Goal: Task Accomplishment & Management: Complete application form

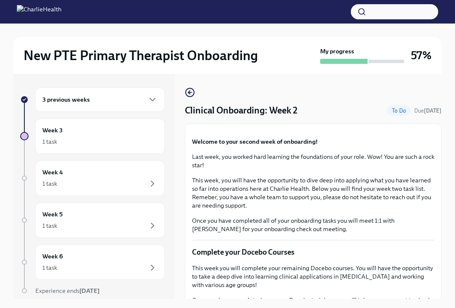
click at [111, 100] on div "3 previous weeks" at bounding box center [99, 100] width 115 height 10
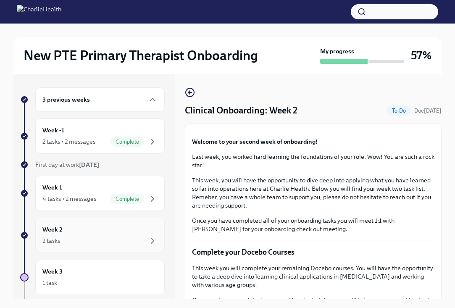
click at [116, 232] on div "Week 2 2 tasks" at bounding box center [99, 235] width 115 height 21
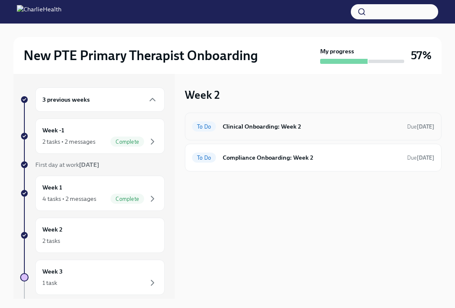
click at [313, 127] on h6 "Clinical Onboarding: Week 2" at bounding box center [312, 126] width 178 height 9
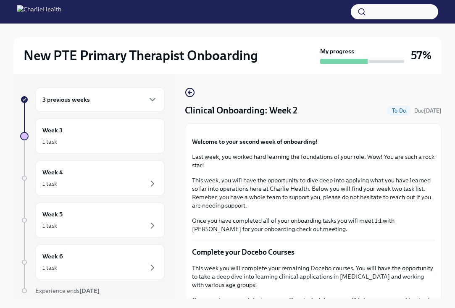
click at [325, 114] on div "Clinical Onboarding: Week 2 To Do Due [DATE]" at bounding box center [313, 110] width 257 height 13
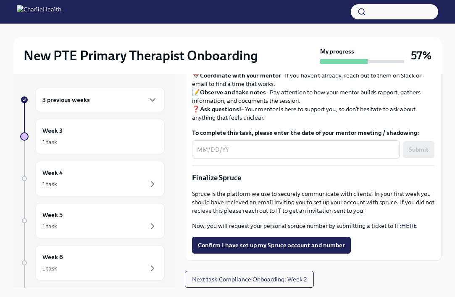
scroll to position [957, 0]
click at [409, 224] on link "HERE" at bounding box center [410, 226] width 16 height 8
click at [274, 243] on span "Confirm I have set up my Spruce account and number" at bounding box center [271, 245] width 147 height 8
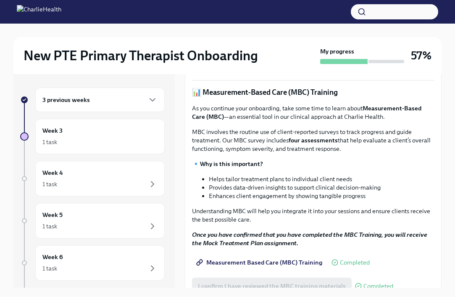
scroll to position [310, 0]
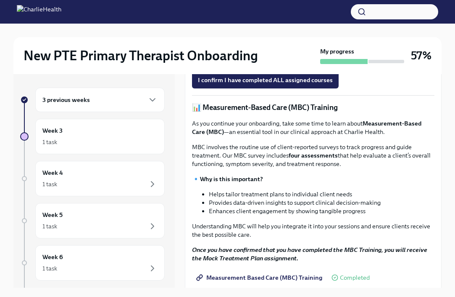
click at [275, 64] on strong "Access Your Docebo Training Here!" at bounding box center [249, 61] width 98 height 8
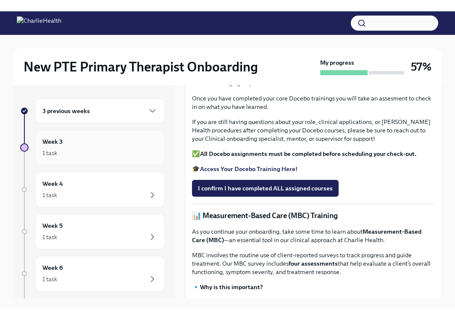
scroll to position [0, 0]
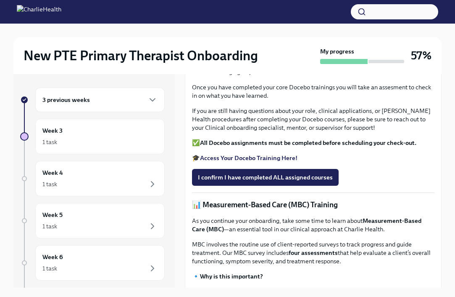
click at [146, 101] on div "3 previous weeks" at bounding box center [99, 100] width 115 height 10
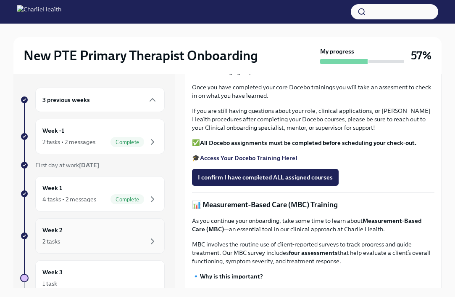
click at [135, 222] on div "Week 2 2 tasks" at bounding box center [100, 235] width 130 height 35
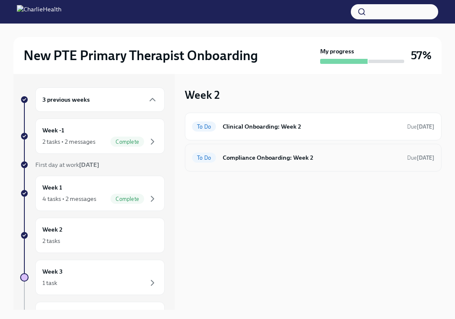
click at [289, 157] on h6 "Compliance Onboarding: Week 2" at bounding box center [312, 157] width 178 height 9
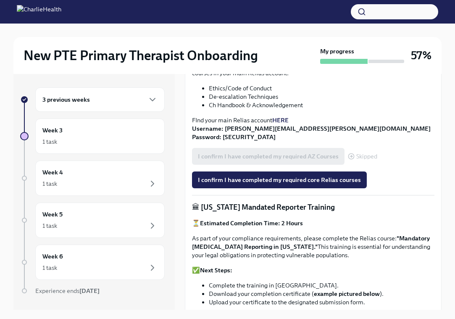
scroll to position [343, 0]
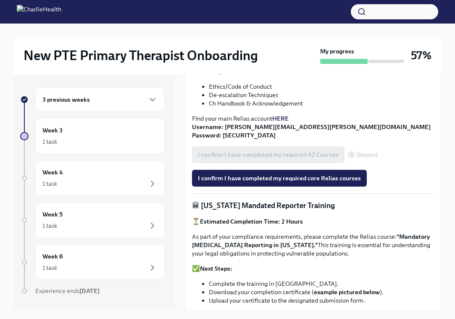
click at [285, 119] on strong "HERE" at bounding box center [281, 119] width 16 height 8
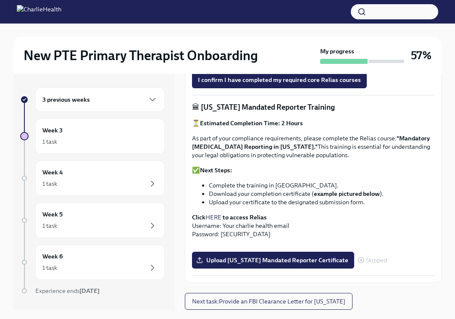
scroll to position [470, 0]
drag, startPoint x: 401, startPoint y: 110, endPoint x: 299, endPoint y: 119, distance: 102.2
click at [299, 135] on strong ""Mandatory [MEDICAL_DATA] Reporting in [US_STATE]."" at bounding box center [311, 143] width 238 height 16
copy strong "Mandatory [MEDICAL_DATA] Reporting in [US_STATE]"
click at [386, 190] on li "Download your completion certificate ( example pictured below )." at bounding box center [322, 194] width 226 height 8
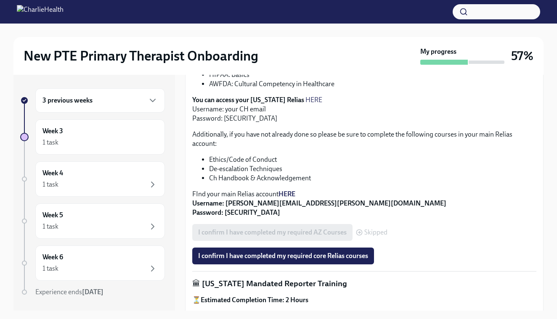
scroll to position [254, 0]
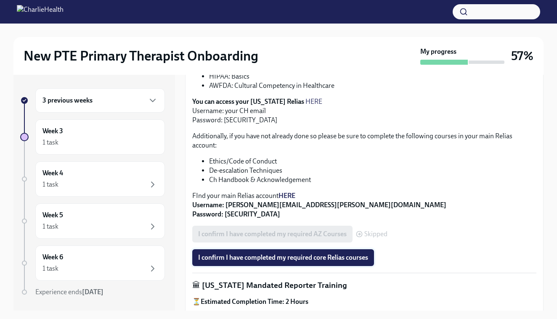
click at [312, 262] on span "I confirm I have completed my required core Relias courses" at bounding box center [283, 258] width 170 height 8
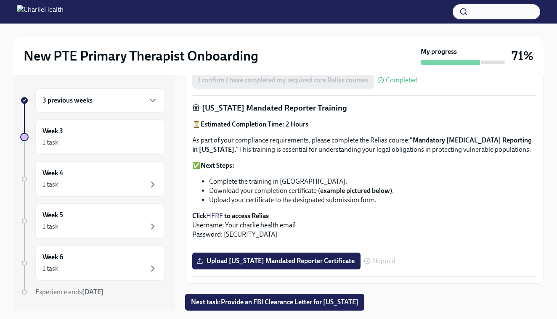
scroll to position [501, 0]
click at [211, 212] on link "HERE" at bounding box center [214, 216] width 17 height 8
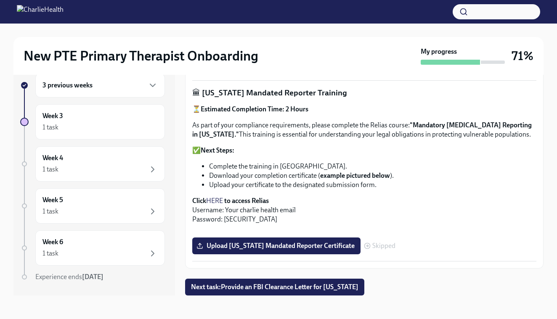
scroll to position [627, 0]
click at [324, 250] on span "Upload [US_STATE] Mandated Reporter Certificate" at bounding box center [276, 246] width 156 height 8
click at [0, 0] on input "Upload [US_STATE] Mandated Reporter Certificate" at bounding box center [0, 0] width 0 height 0
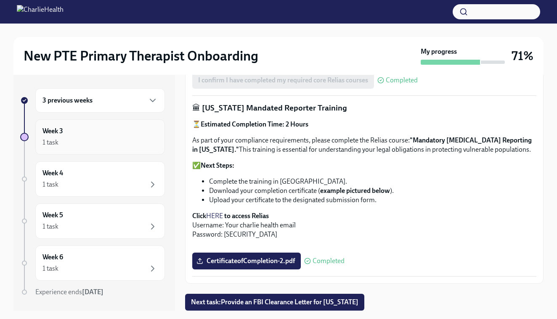
scroll to position [0, 0]
click at [146, 99] on div "3 previous weeks" at bounding box center [99, 100] width 115 height 10
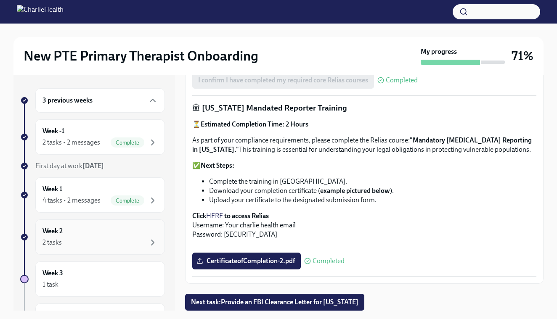
click at [143, 225] on div "Week 2 2 tasks" at bounding box center [100, 237] width 130 height 35
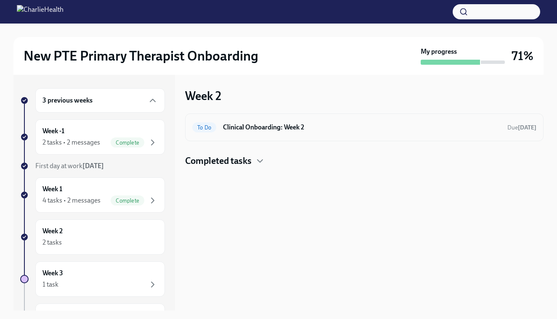
click at [274, 122] on div "To Do Clinical Onboarding: Week 2 Due [DATE]" at bounding box center [364, 127] width 344 height 13
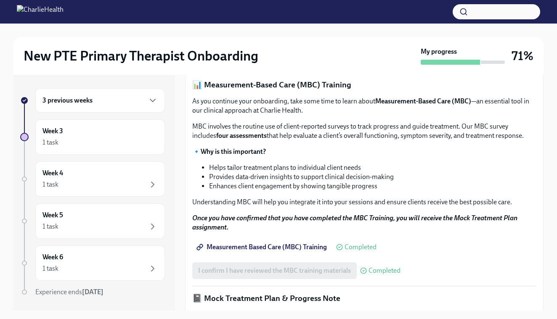
scroll to position [343, 0]
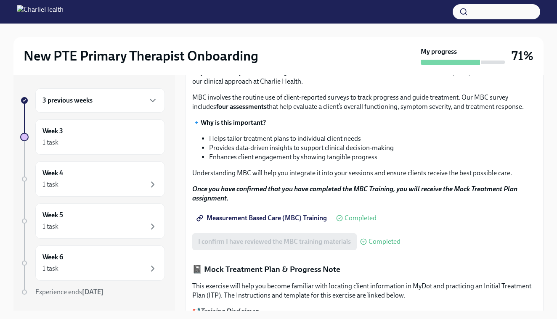
click at [289, 32] on span "I confirm I have completed ALL assigned courses" at bounding box center [268, 28] width 141 height 8
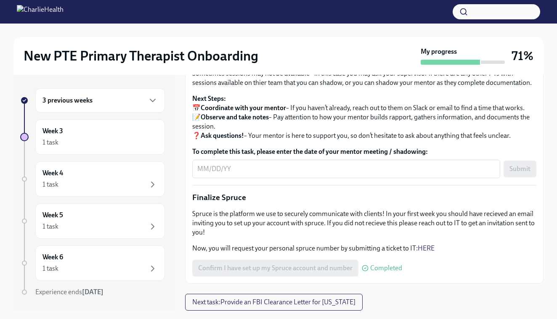
scroll to position [0, 0]
click at [153, 103] on icon "button" at bounding box center [153, 100] width 10 height 10
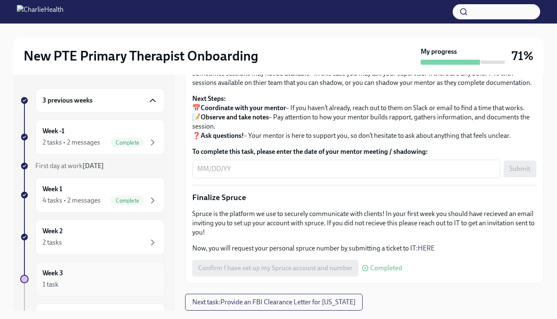
click at [138, 273] on div "Week 3 1 task" at bounding box center [99, 279] width 115 height 21
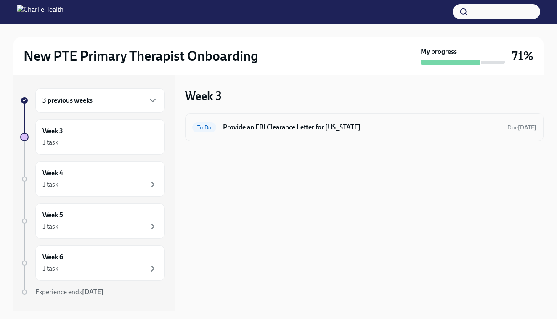
click at [266, 129] on h6 "Provide an FBI Clearance Letter for [US_STATE]" at bounding box center [362, 127] width 278 height 9
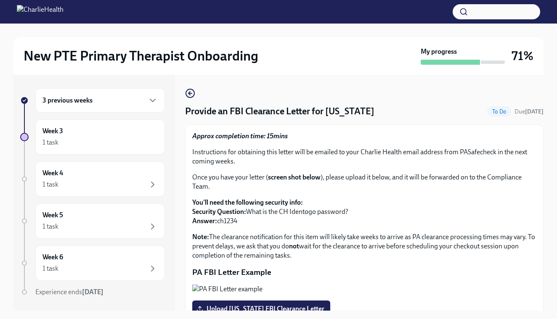
click at [141, 100] on div "3 previous weeks" at bounding box center [99, 100] width 115 height 10
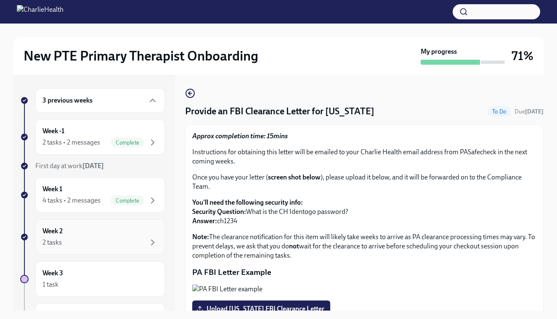
click at [144, 234] on div "Week 2 2 tasks" at bounding box center [99, 237] width 115 height 21
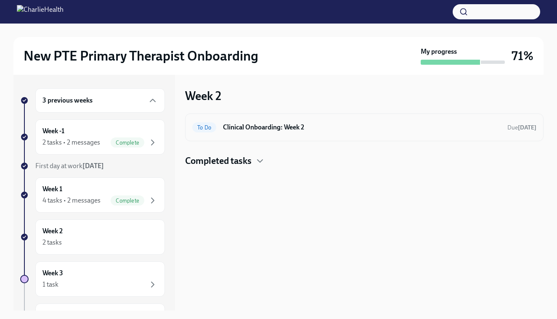
click at [282, 132] on div "To Do Clinical Onboarding: Week 2 Due [DATE]" at bounding box center [364, 127] width 344 height 13
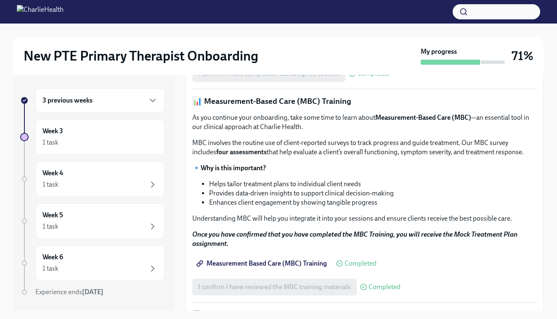
scroll to position [304, 0]
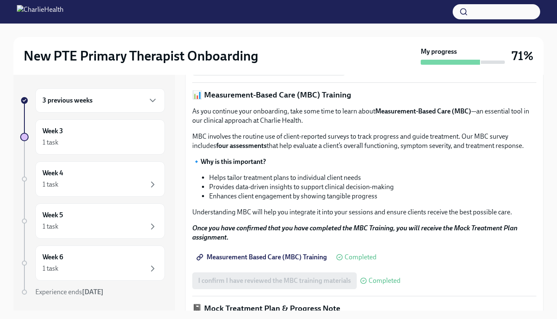
click at [263, 51] on strong "Access Your Docebo Training Here!" at bounding box center [251, 47] width 101 height 8
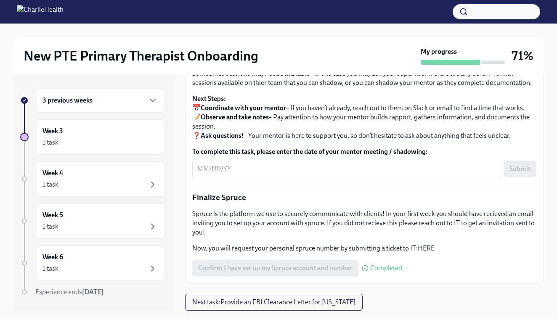
scroll to position [0, 0]
click at [152, 104] on icon "button" at bounding box center [153, 100] width 10 height 10
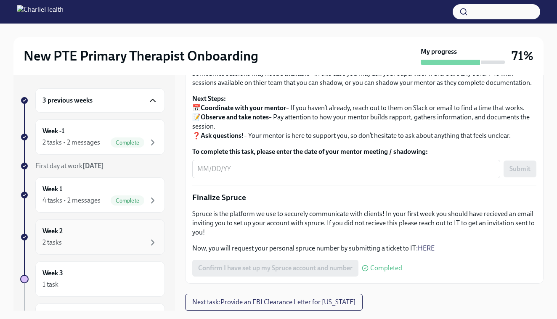
click at [129, 240] on div "2 tasks" at bounding box center [99, 243] width 115 height 10
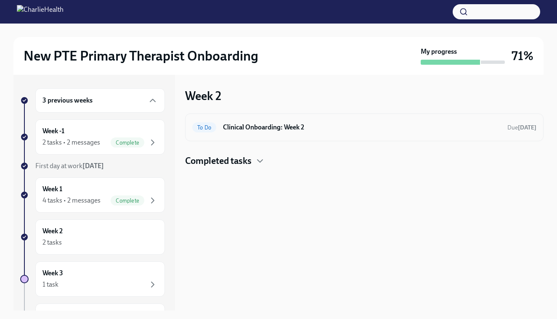
click at [287, 137] on div "To Do Clinical Onboarding: Week 2 Due [DATE]" at bounding box center [364, 128] width 358 height 28
click at [290, 127] on h6 "Clinical Onboarding: Week 2" at bounding box center [362, 127] width 278 height 9
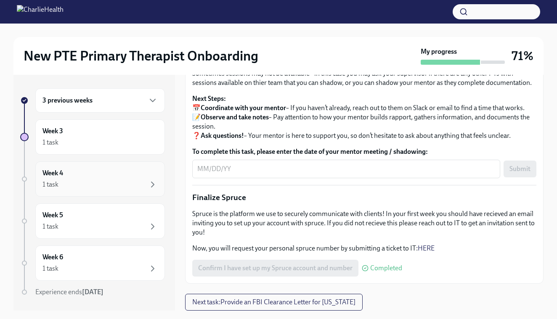
click at [133, 188] on div "1 task" at bounding box center [99, 185] width 115 height 10
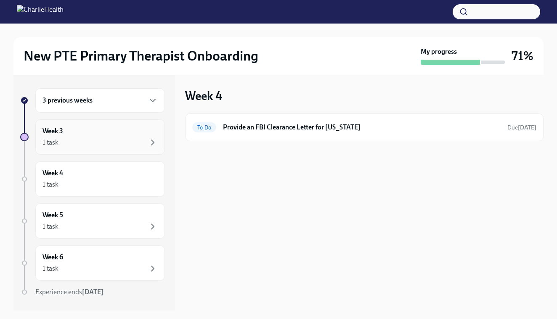
click at [125, 142] on div "1 task" at bounding box center [99, 143] width 115 height 10
click at [111, 185] on div "1 task" at bounding box center [99, 185] width 115 height 10
click at [106, 238] on div "Week 5 1 task" at bounding box center [100, 221] width 130 height 35
click at [96, 266] on div "1 task" at bounding box center [99, 269] width 115 height 10
